Goal: Transaction & Acquisition: Book appointment/travel/reservation

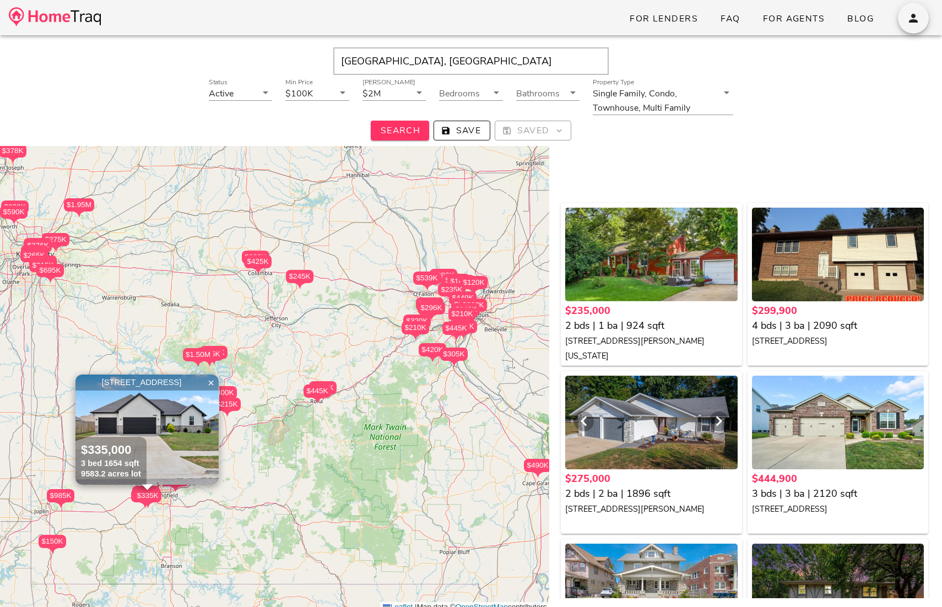
click at [650, 424] on div at bounding box center [651, 423] width 172 height 94
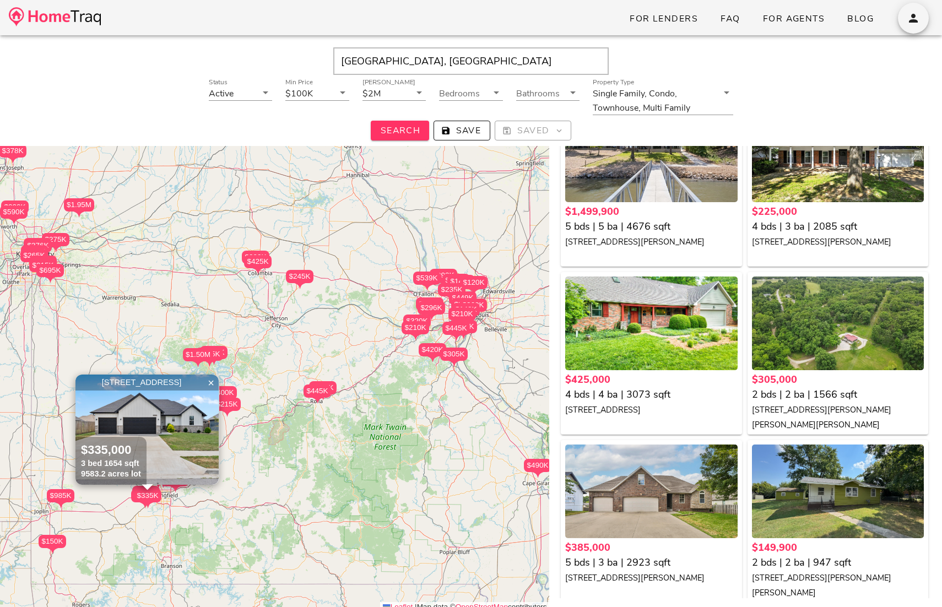
scroll to position [1106, 0]
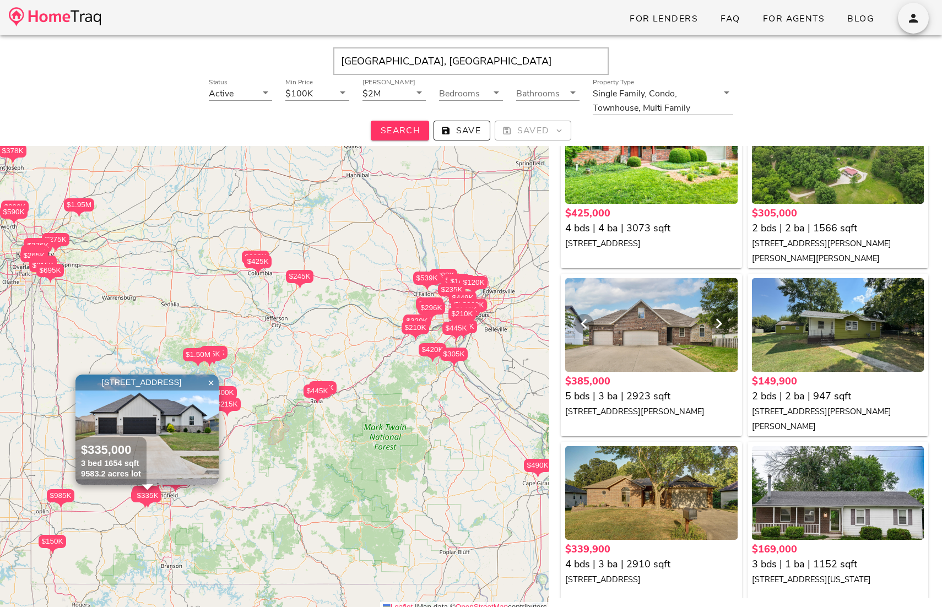
click at [675, 319] on div at bounding box center [651, 325] width 172 height 94
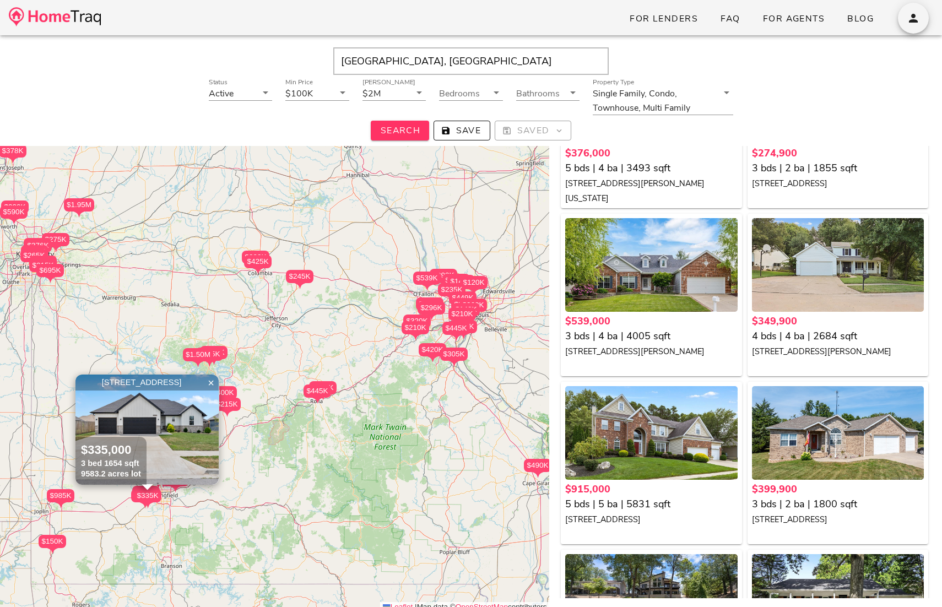
scroll to position [1034, 0]
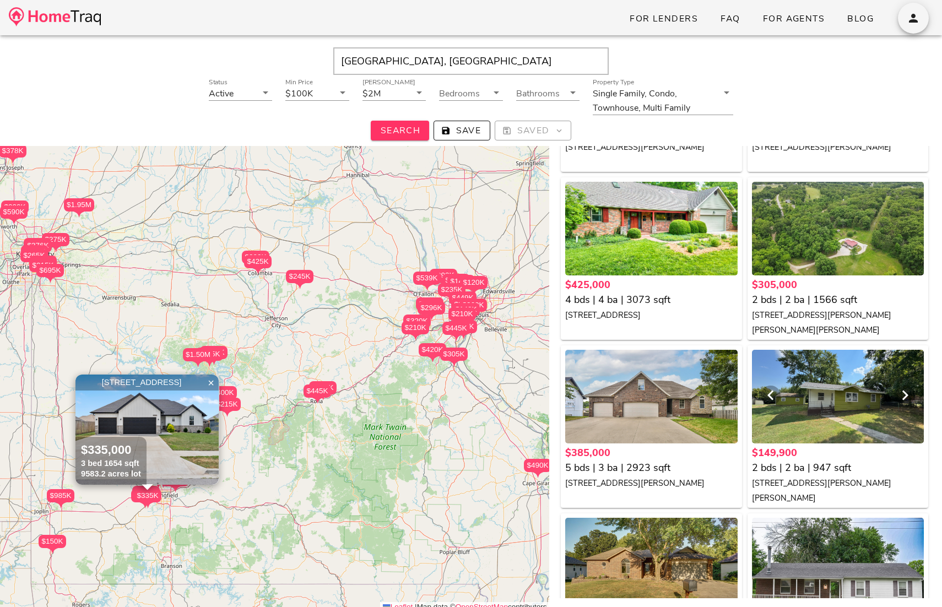
click at [811, 389] on div at bounding box center [838, 397] width 172 height 94
